Goal: Use online tool/utility: Utilize a website feature to perform a specific function

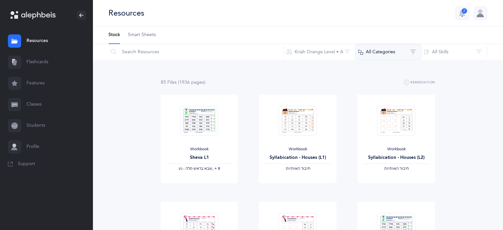
click at [385, 51] on button "All Categories" at bounding box center [388, 52] width 66 height 16
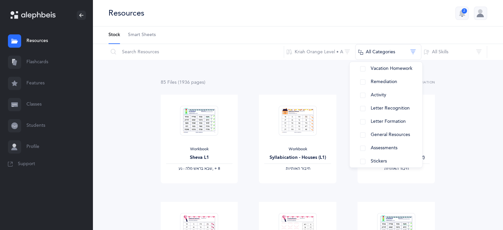
scroll to position [77, 0]
click at [397, 157] on span "Teacher Guide" at bounding box center [386, 159] width 31 height 5
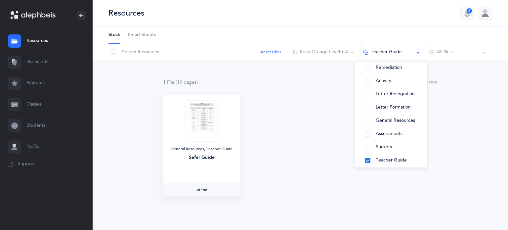
click at [198, 187] on span "View" at bounding box center [202, 190] width 11 height 6
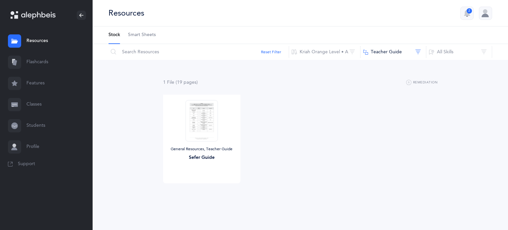
click at [41, 61] on link "Flashcards" at bounding box center [46, 62] width 93 height 21
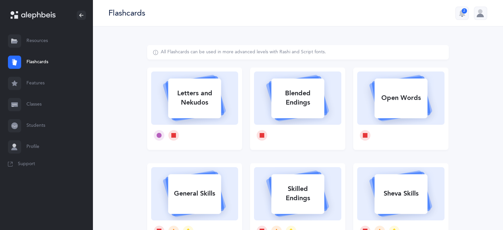
click at [202, 102] on div "Letters and Nekudos" at bounding box center [194, 98] width 53 height 26
select select
select select "single"
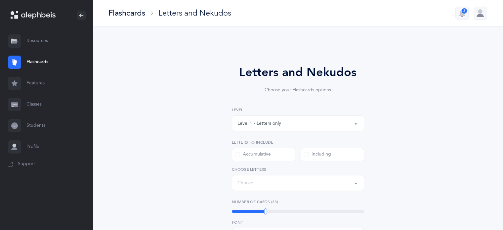
select select "27"
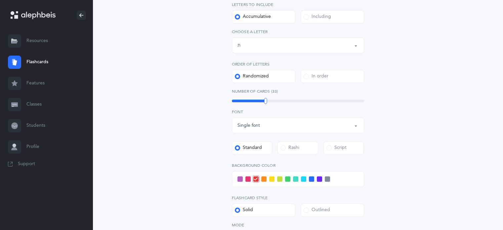
scroll to position [138, 0]
click at [302, 177] on span at bounding box center [303, 178] width 5 height 5
click at [0, 0] on input "checkbox" at bounding box center [0, 0] width 0 height 0
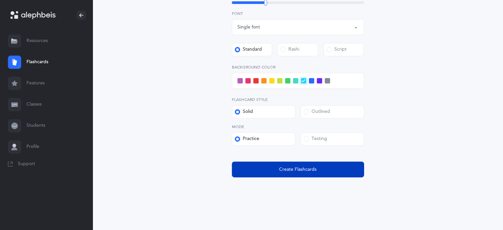
click at [334, 174] on button "Create Flashcards" at bounding box center [298, 169] width 132 height 16
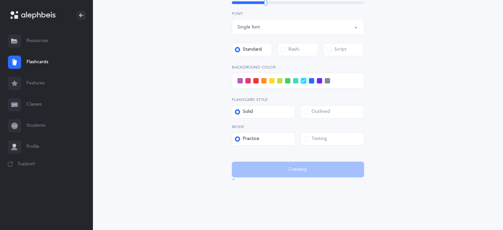
scroll to position [0, 0]
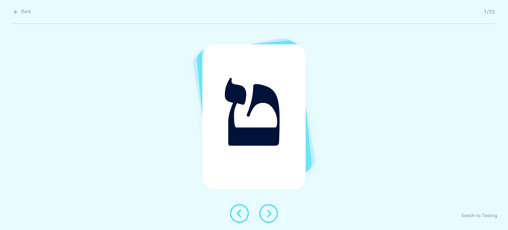
click at [267, 212] on icon at bounding box center [269, 213] width 8 height 8
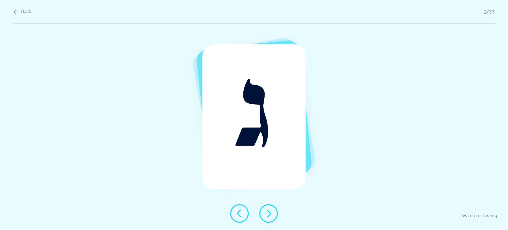
click at [266, 211] on icon at bounding box center [269, 213] width 8 height 8
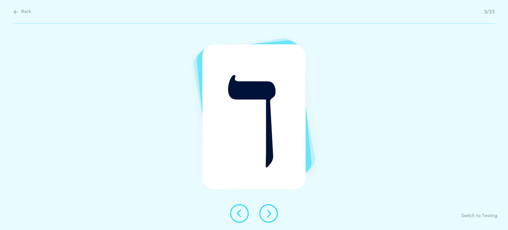
click at [265, 211] on icon at bounding box center [269, 213] width 8 height 8
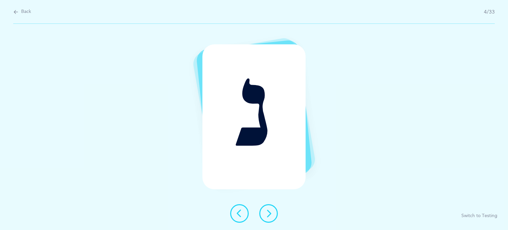
click at [266, 216] on icon at bounding box center [269, 213] width 8 height 8
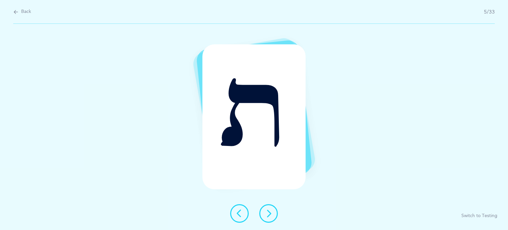
click at [265, 218] on button at bounding box center [268, 213] width 19 height 19
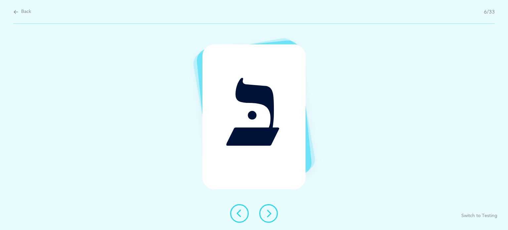
click at [264, 214] on button at bounding box center [268, 213] width 19 height 19
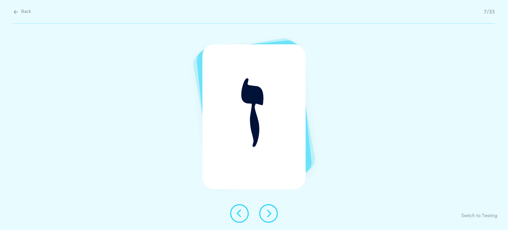
click at [265, 216] on icon at bounding box center [269, 213] width 8 height 8
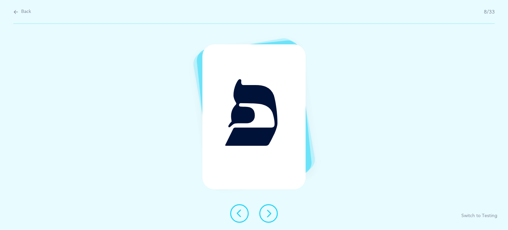
click at [267, 215] on icon at bounding box center [269, 213] width 8 height 8
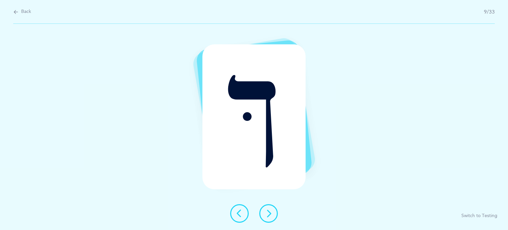
click at [267, 214] on icon at bounding box center [269, 213] width 8 height 8
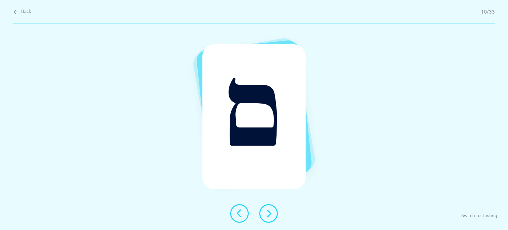
click at [265, 213] on icon at bounding box center [269, 213] width 8 height 8
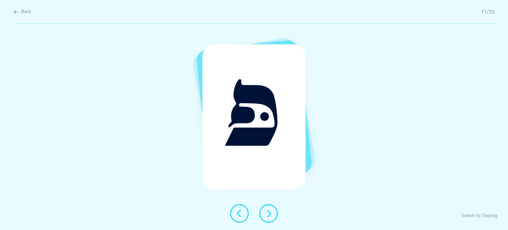
click at [262, 210] on button at bounding box center [268, 213] width 19 height 19
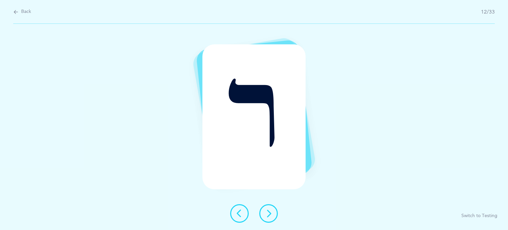
click at [277, 214] on button at bounding box center [268, 213] width 19 height 19
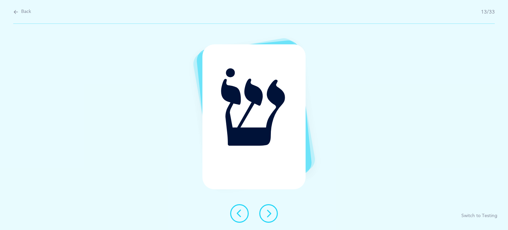
click at [289, 207] on div "שׂ Switch to Testing" at bounding box center [254, 127] width 508 height 206
click at [263, 219] on button at bounding box center [268, 213] width 19 height 19
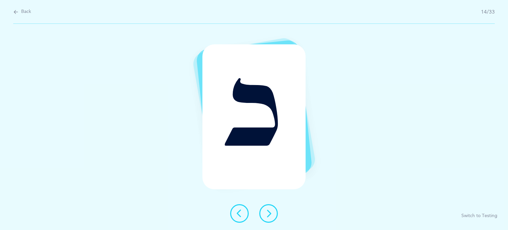
click at [271, 212] on icon at bounding box center [269, 213] width 8 height 8
click at [272, 212] on icon at bounding box center [269, 213] width 8 height 8
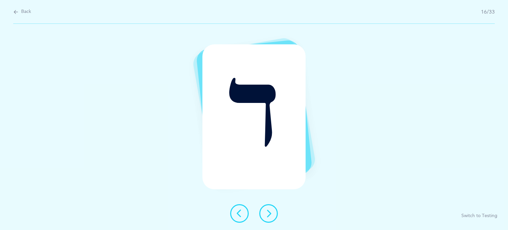
click at [272, 212] on icon at bounding box center [269, 213] width 8 height 8
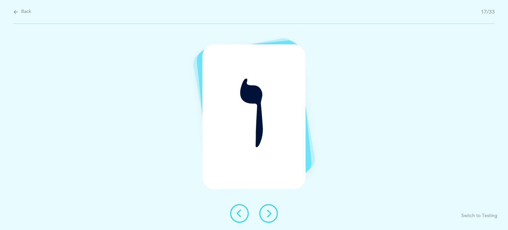
click at [273, 213] on button at bounding box center [268, 213] width 19 height 19
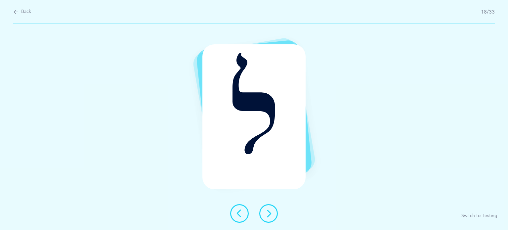
click at [273, 213] on button at bounding box center [268, 213] width 19 height 19
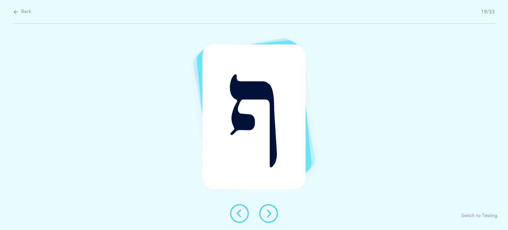
click at [274, 219] on button at bounding box center [268, 213] width 19 height 19
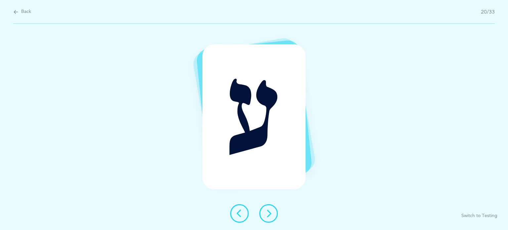
click at [270, 211] on icon at bounding box center [269, 213] width 8 height 8
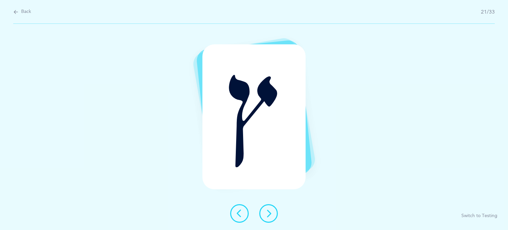
click at [270, 211] on icon at bounding box center [269, 213] width 8 height 8
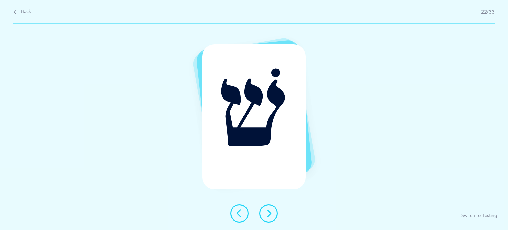
click at [270, 211] on icon at bounding box center [269, 213] width 8 height 8
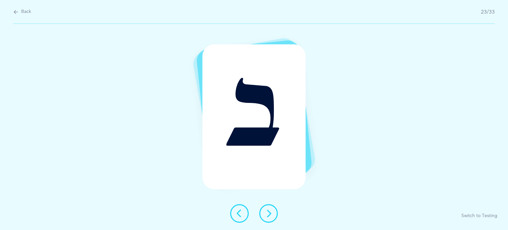
click at [270, 211] on icon at bounding box center [269, 213] width 8 height 8
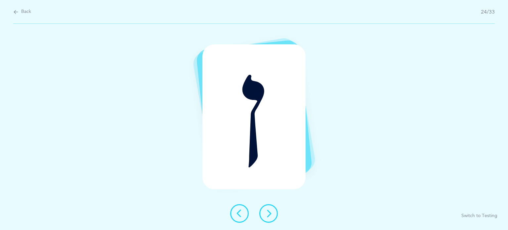
click at [270, 211] on icon at bounding box center [269, 213] width 8 height 8
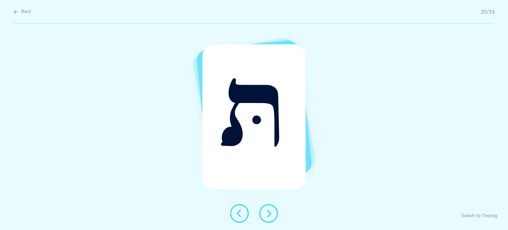
click at [271, 215] on icon at bounding box center [269, 213] width 8 height 8
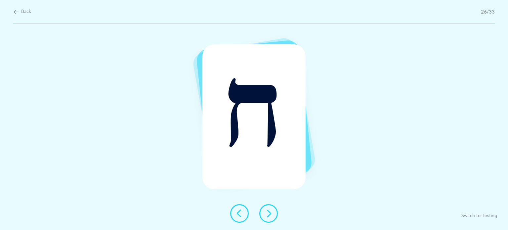
click at [271, 215] on icon at bounding box center [269, 213] width 8 height 8
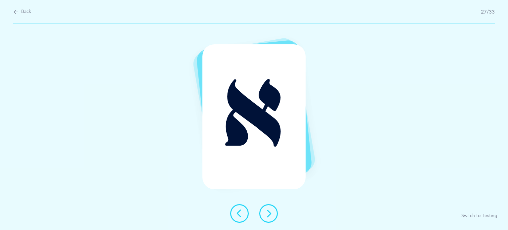
click at [271, 215] on icon at bounding box center [269, 213] width 8 height 8
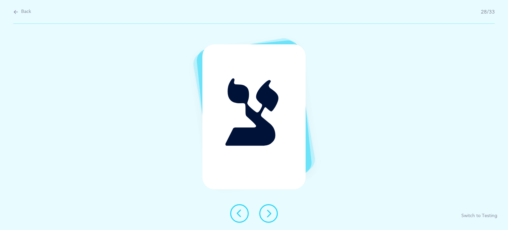
click at [271, 215] on icon at bounding box center [269, 213] width 8 height 8
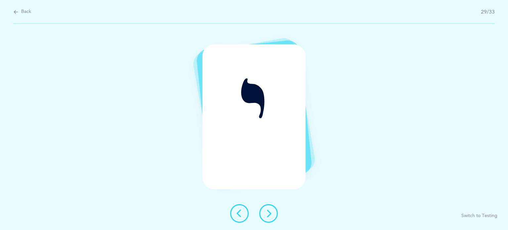
click at [271, 215] on icon at bounding box center [269, 213] width 8 height 8
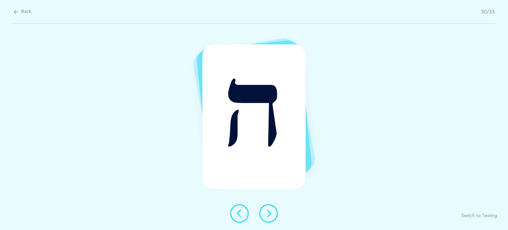
click at [271, 215] on icon at bounding box center [269, 213] width 8 height 8
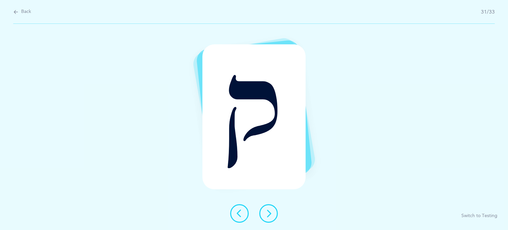
click at [271, 215] on icon at bounding box center [269, 213] width 8 height 8
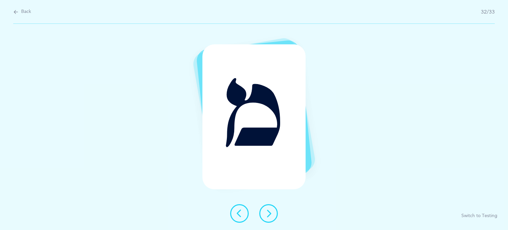
click at [271, 215] on icon at bounding box center [269, 213] width 8 height 8
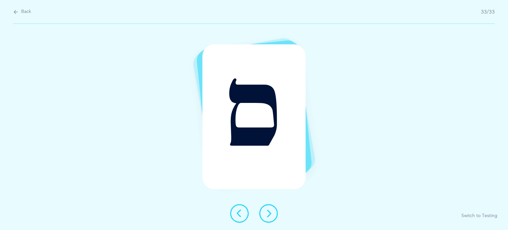
click at [271, 215] on icon at bounding box center [269, 213] width 8 height 8
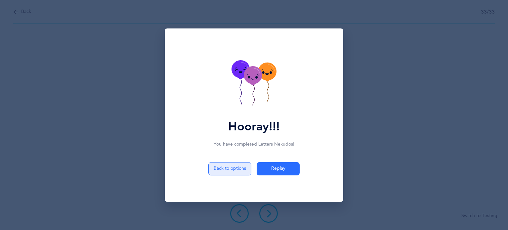
click at [233, 166] on button "Back to options" at bounding box center [229, 168] width 43 height 13
select select "27"
select select "single"
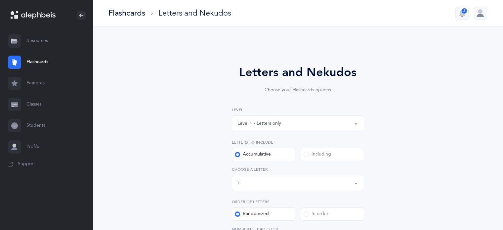
drag, startPoint x: 295, startPoint y: 121, endPoint x: 271, endPoint y: 123, distance: 23.5
click at [271, 123] on div "Level 1 - Letters only" at bounding box center [260, 123] width 44 height 7
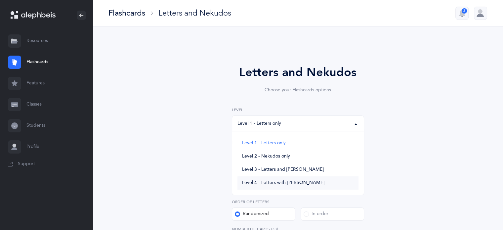
click at [275, 180] on span "Level 4 - Letters with [PERSON_NAME]" at bounding box center [283, 183] width 82 height 6
select select "4"
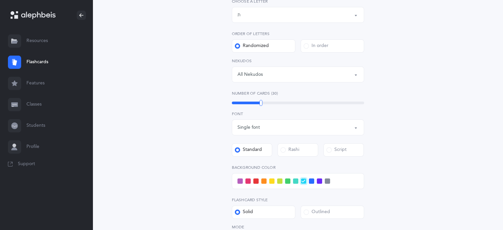
scroll to position [186, 0]
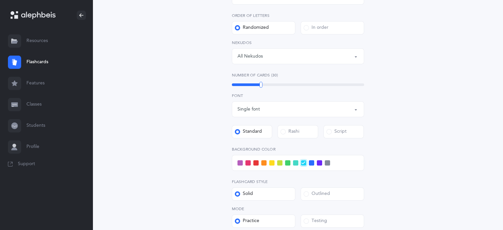
click at [241, 164] on span at bounding box center [240, 162] width 5 height 5
click at [0, 0] on input "checkbox" at bounding box center [0, 0] width 0 height 0
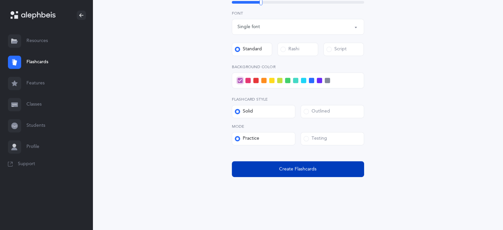
click at [281, 168] on span "Create Flashcards" at bounding box center [297, 169] width 37 height 7
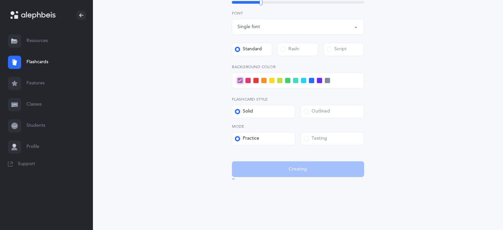
scroll to position [0, 0]
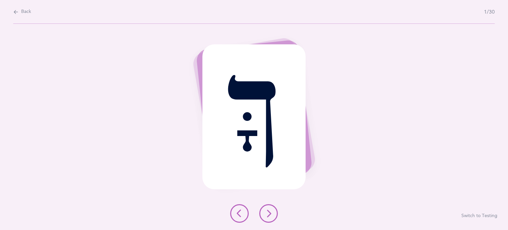
click at [263, 212] on button at bounding box center [268, 213] width 19 height 19
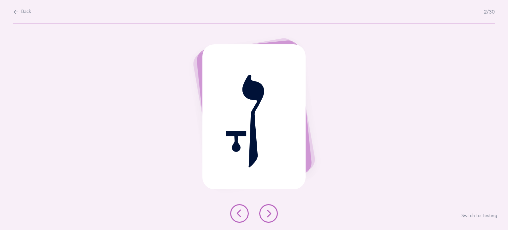
click at [263, 212] on button at bounding box center [268, 213] width 19 height 19
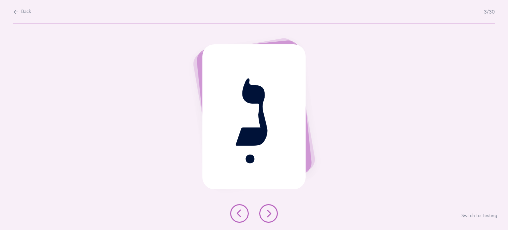
click at [263, 212] on button at bounding box center [268, 213] width 19 height 19
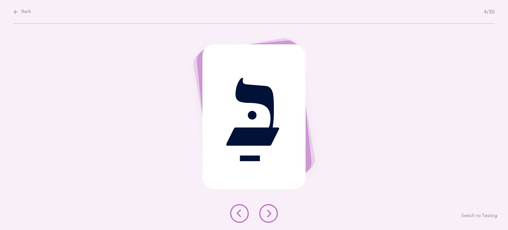
click at [263, 212] on button at bounding box center [268, 213] width 19 height 19
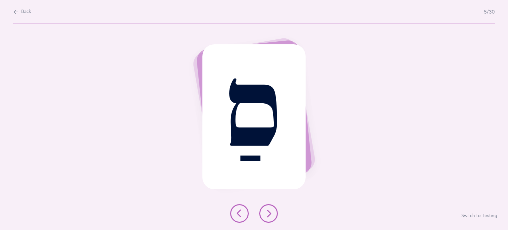
click at [263, 212] on button at bounding box center [268, 213] width 19 height 19
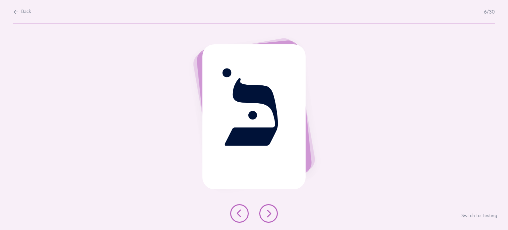
click at [263, 212] on button at bounding box center [268, 213] width 19 height 19
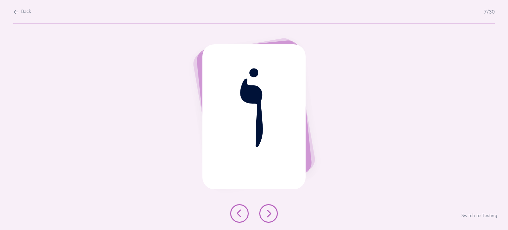
click at [263, 212] on button at bounding box center [268, 213] width 19 height 19
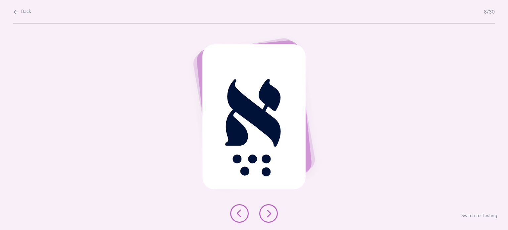
click at [263, 212] on button at bounding box center [268, 213] width 19 height 19
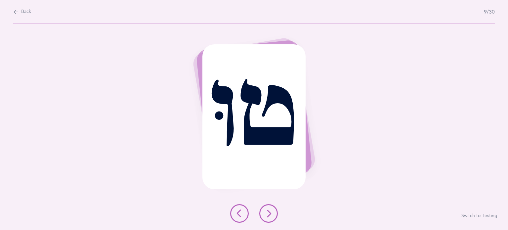
click at [263, 212] on button at bounding box center [268, 213] width 19 height 19
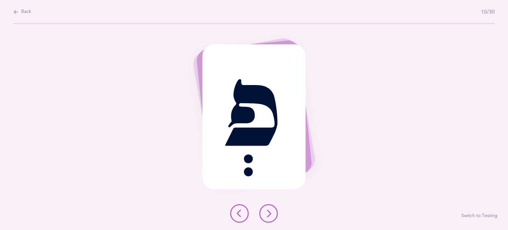
click at [263, 212] on button at bounding box center [268, 213] width 19 height 19
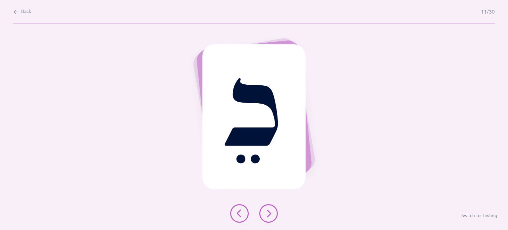
click at [268, 212] on icon at bounding box center [269, 213] width 8 height 8
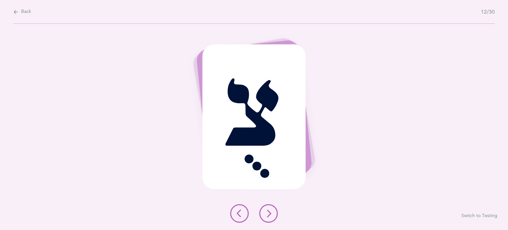
click at [268, 212] on icon at bounding box center [269, 213] width 8 height 8
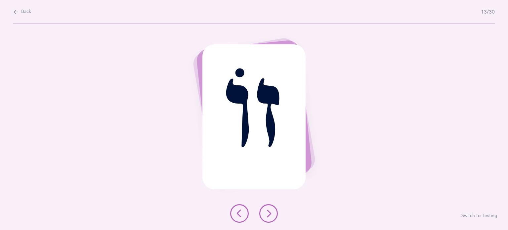
click at [268, 212] on icon at bounding box center [269, 213] width 8 height 8
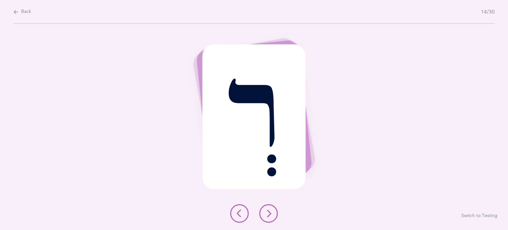
click at [268, 212] on icon at bounding box center [269, 213] width 8 height 8
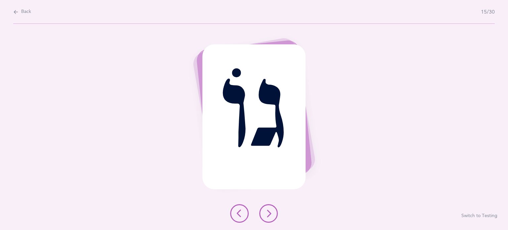
click at [271, 215] on icon at bounding box center [269, 213] width 8 height 8
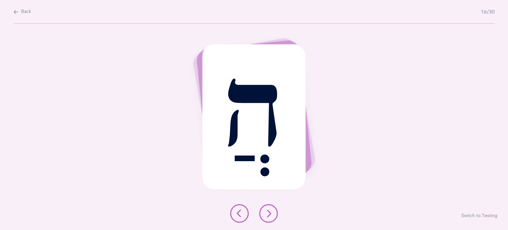
click at [271, 215] on icon at bounding box center [269, 213] width 8 height 8
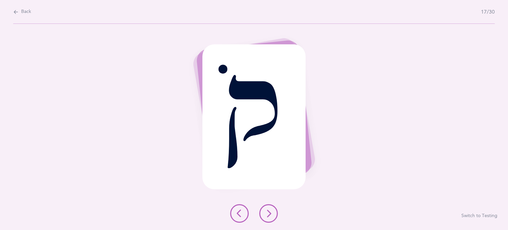
click at [271, 215] on icon at bounding box center [269, 213] width 8 height 8
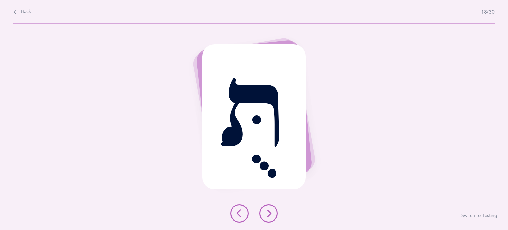
click at [271, 215] on icon at bounding box center [269, 213] width 8 height 8
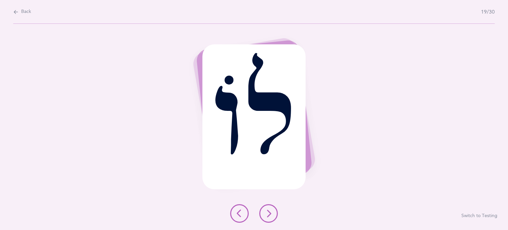
click at [271, 215] on icon at bounding box center [269, 213] width 8 height 8
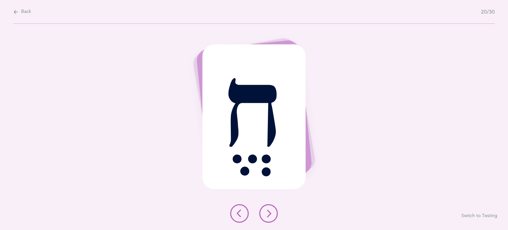
click at [271, 215] on icon at bounding box center [269, 213] width 8 height 8
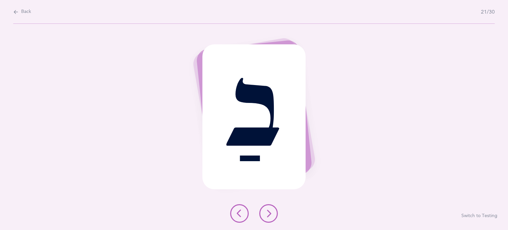
click at [271, 215] on icon at bounding box center [269, 213] width 8 height 8
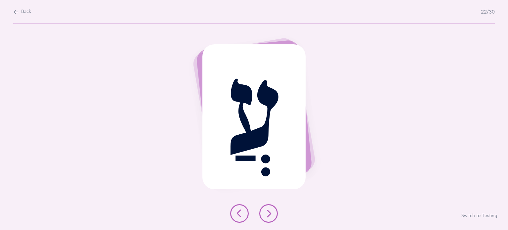
click at [271, 215] on icon at bounding box center [269, 213] width 8 height 8
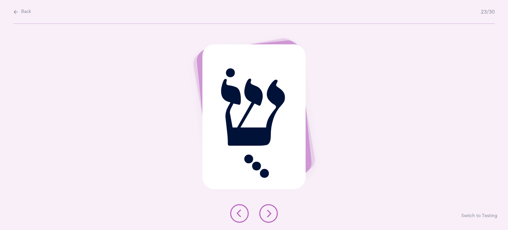
click at [265, 218] on button at bounding box center [268, 213] width 19 height 19
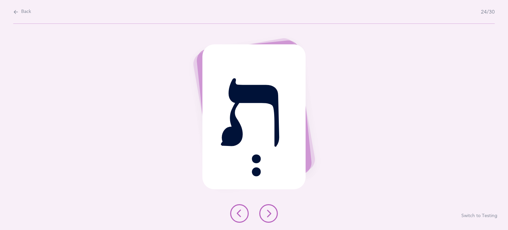
click at [265, 218] on button at bounding box center [268, 213] width 19 height 19
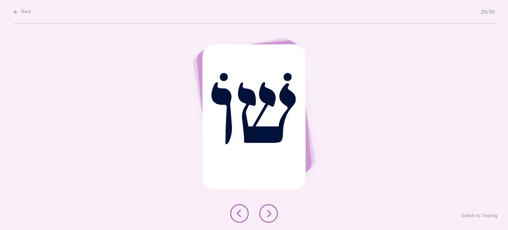
click at [274, 216] on button at bounding box center [268, 213] width 19 height 19
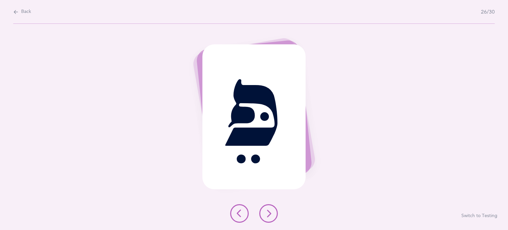
click at [274, 216] on button at bounding box center [268, 213] width 19 height 19
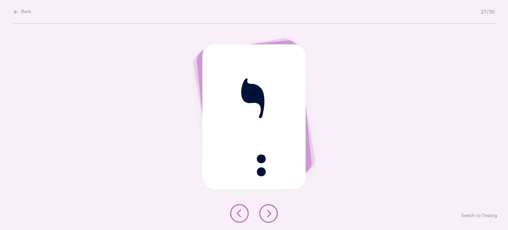
click at [274, 216] on button at bounding box center [268, 213] width 19 height 19
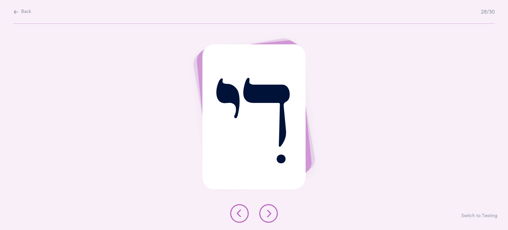
click at [274, 216] on button at bounding box center [268, 213] width 19 height 19
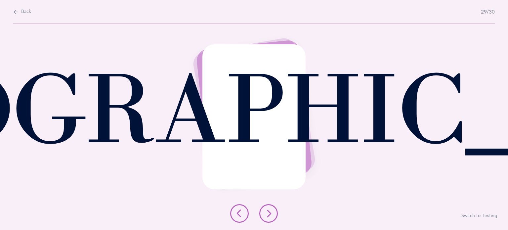
click at [274, 216] on button at bounding box center [268, 213] width 19 height 19
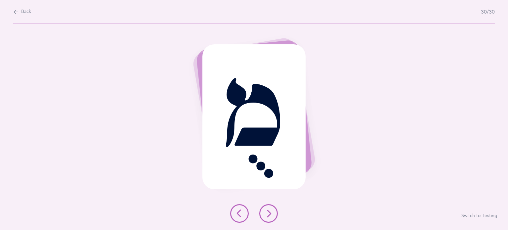
click at [274, 216] on button at bounding box center [268, 213] width 19 height 19
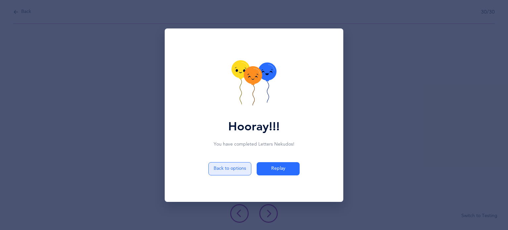
click at [231, 168] on button "Back to options" at bounding box center [229, 168] width 43 height 13
select select "4"
select select "27"
select select "single"
